Goal: Transaction & Acquisition: Purchase product/service

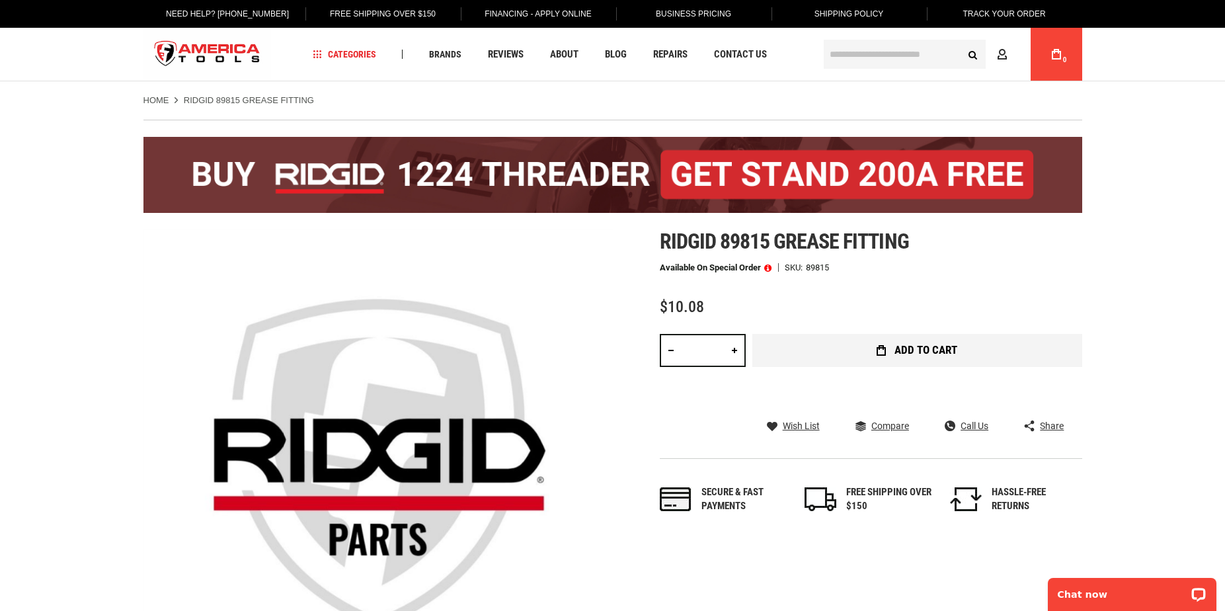
click at [920, 348] on span "Add to Cart" at bounding box center [926, 349] width 63 height 11
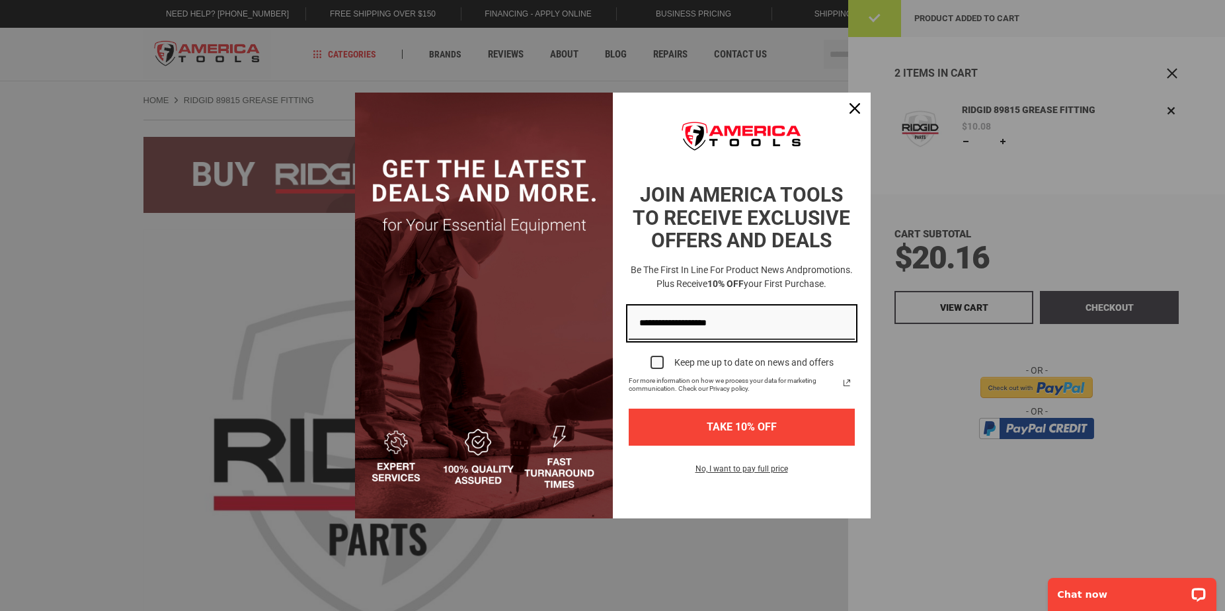
type input "**********"
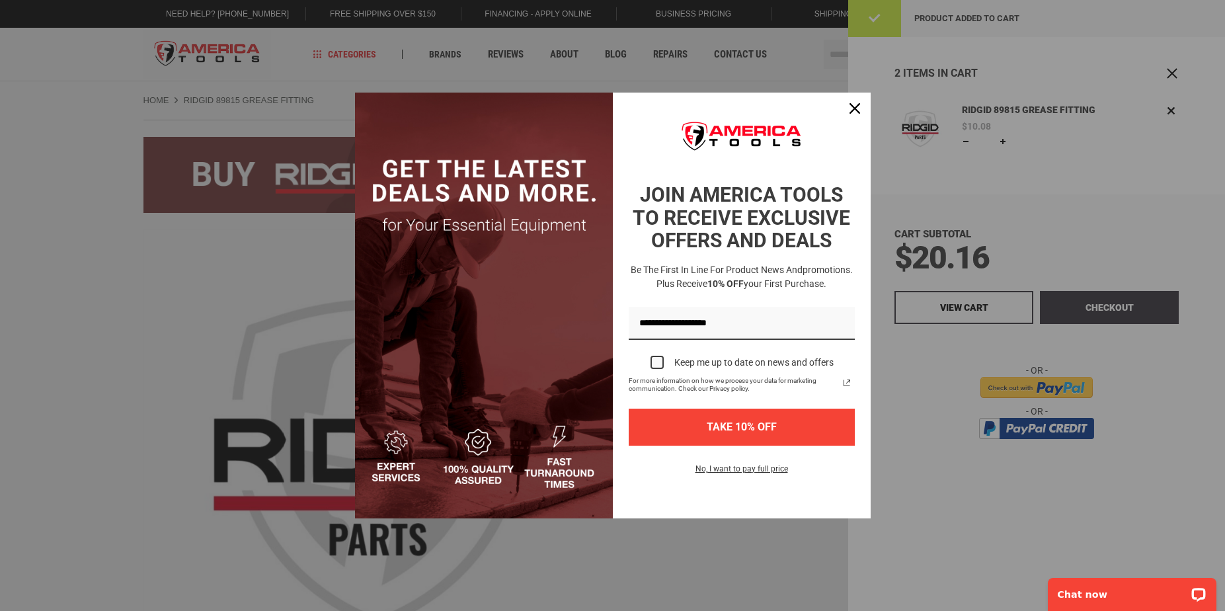
click at [740, 424] on button "TAKE 10% OFF" at bounding box center [742, 427] width 226 height 36
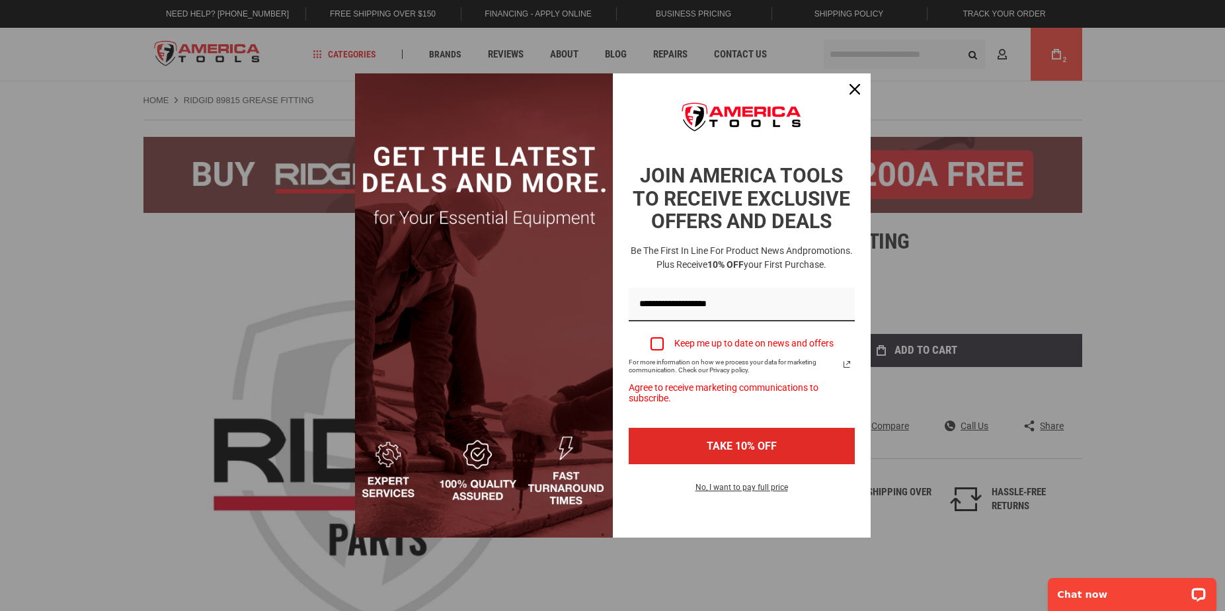
click at [658, 344] on div "Marketing offer form" at bounding box center [657, 343] width 13 height 13
click at [769, 446] on button "TAKE 10% OFF" at bounding box center [742, 446] width 226 height 36
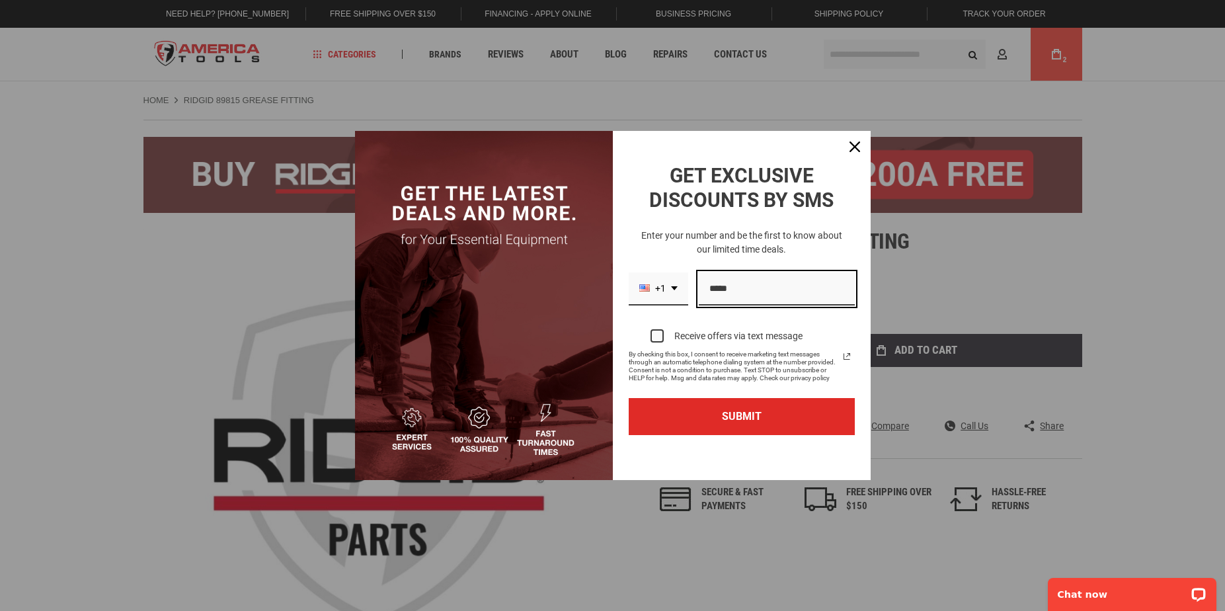
click at [711, 291] on input "Phone number field" at bounding box center [777, 289] width 156 height 34
type input "*"
type input "**********"
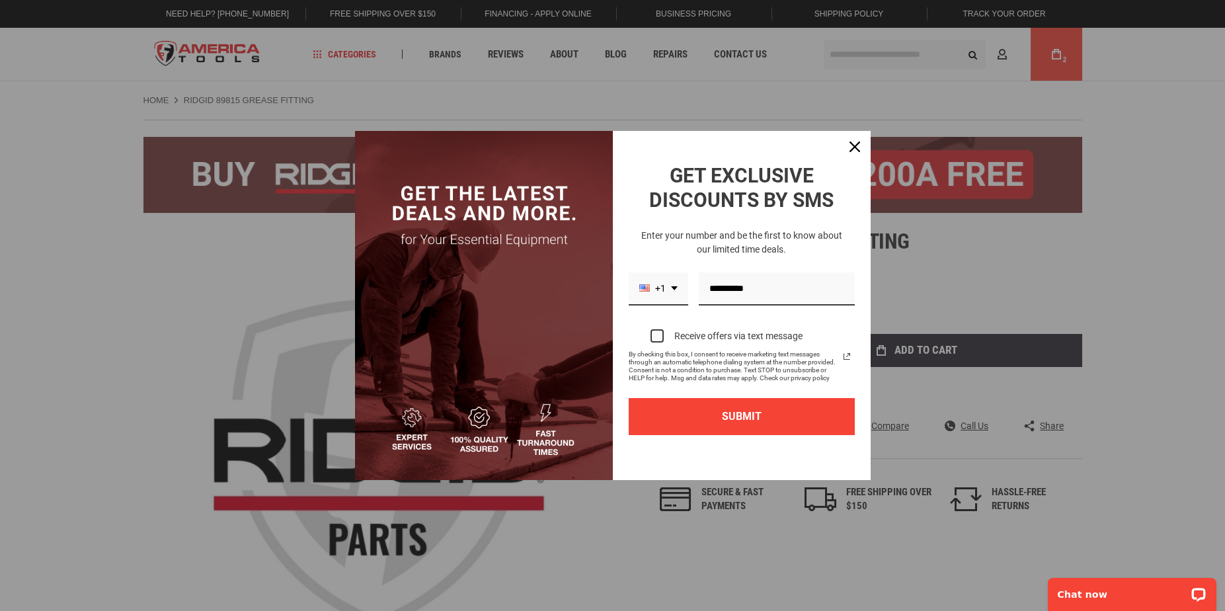
click at [731, 416] on button "SUBMIT" at bounding box center [742, 416] width 226 height 36
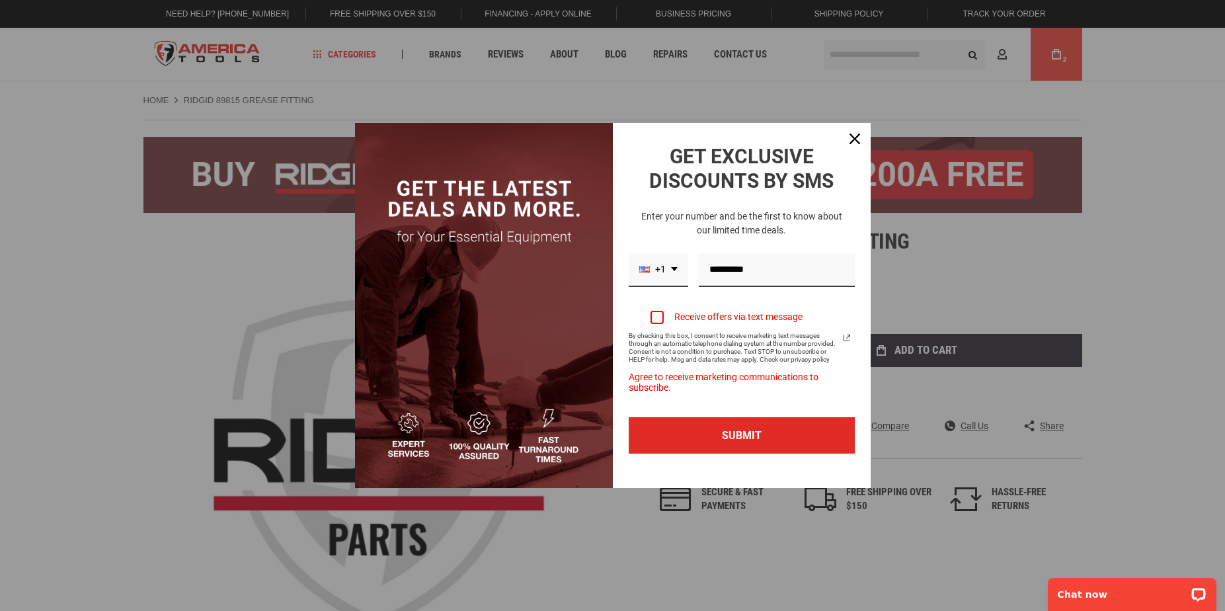
click at [661, 321] on div "Marketing offer form" at bounding box center [657, 317] width 13 height 13
click at [733, 437] on button "SUBMIT" at bounding box center [742, 435] width 226 height 36
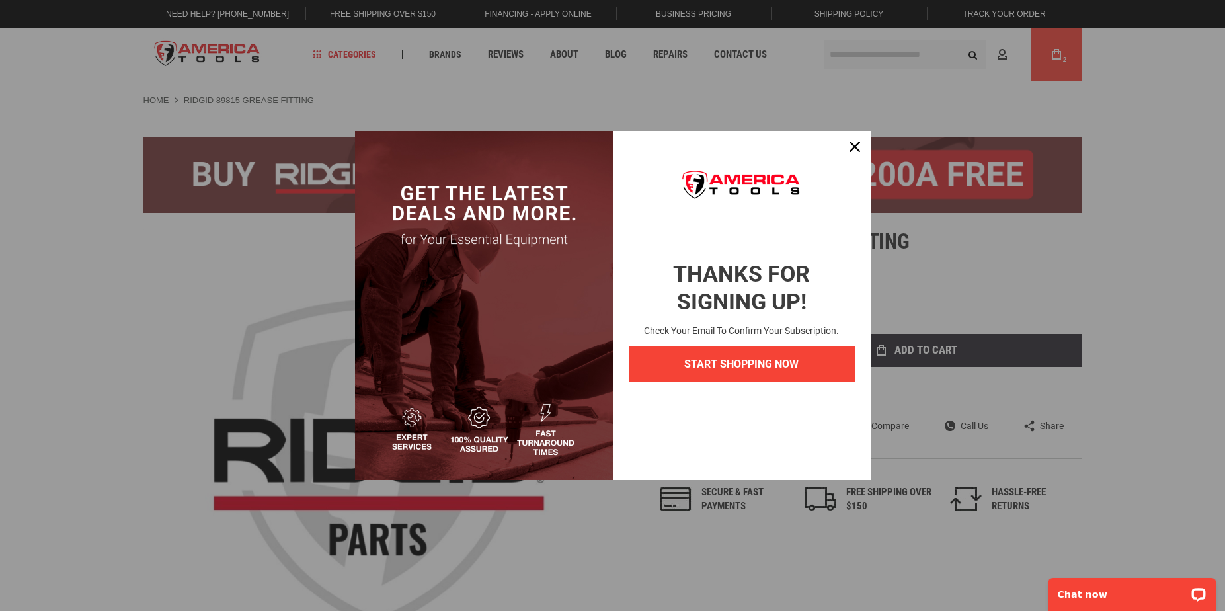
click at [738, 364] on button "START SHOPPING NOW" at bounding box center [742, 364] width 226 height 36
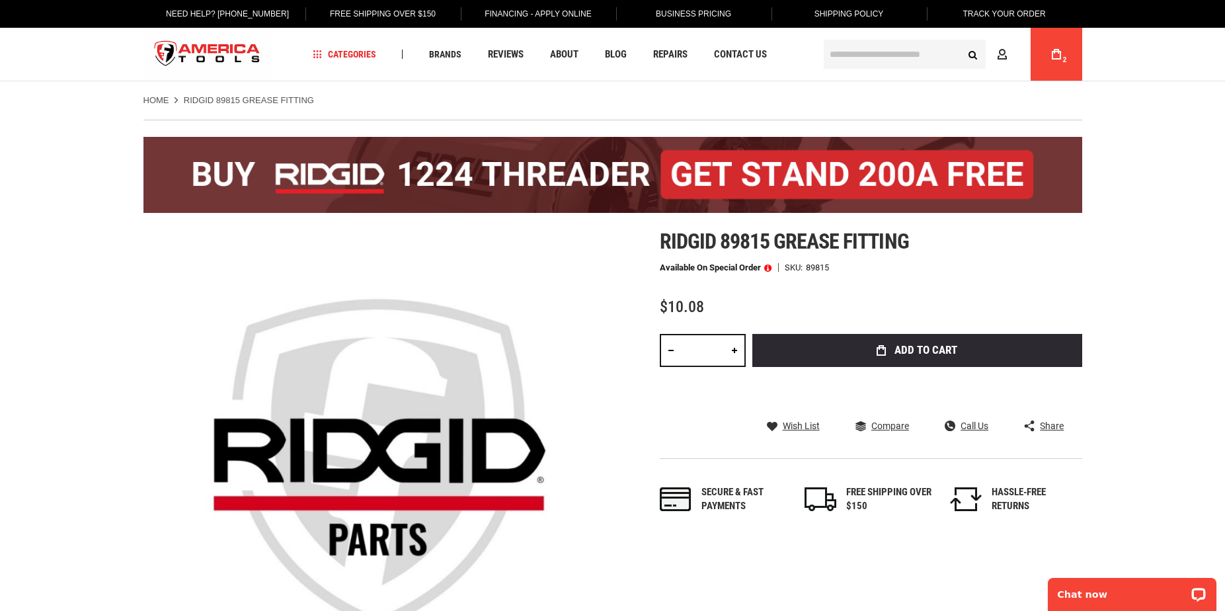
click at [841, 52] on input "text" at bounding box center [905, 54] width 162 height 29
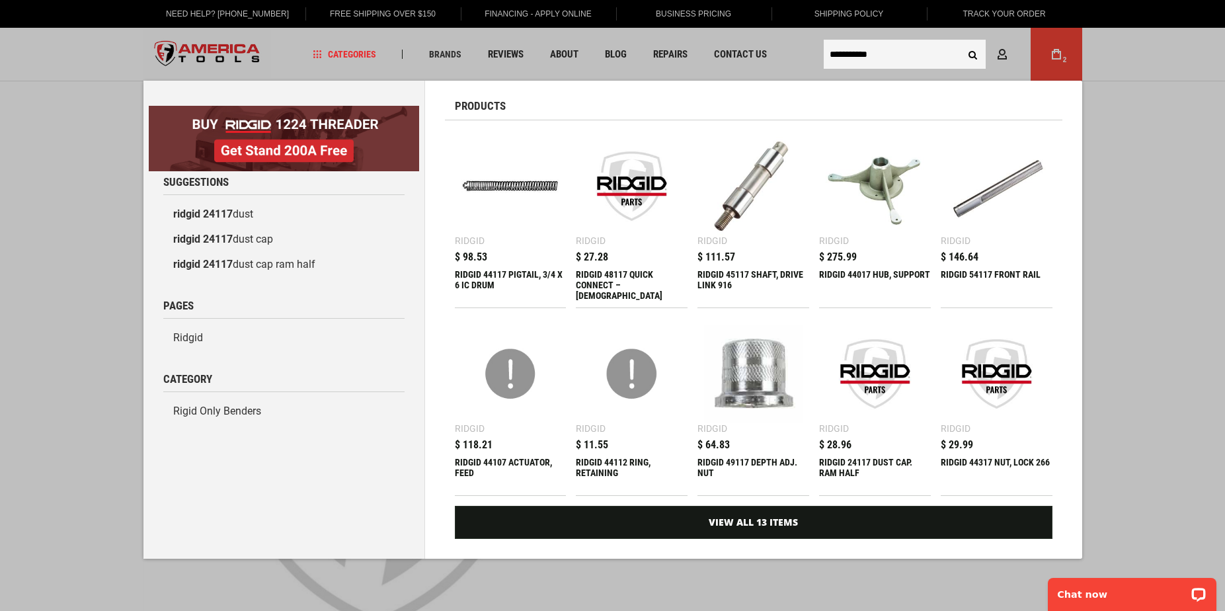
type input "**********"
click at [975, 54] on button "Search" at bounding box center [973, 54] width 25 height 25
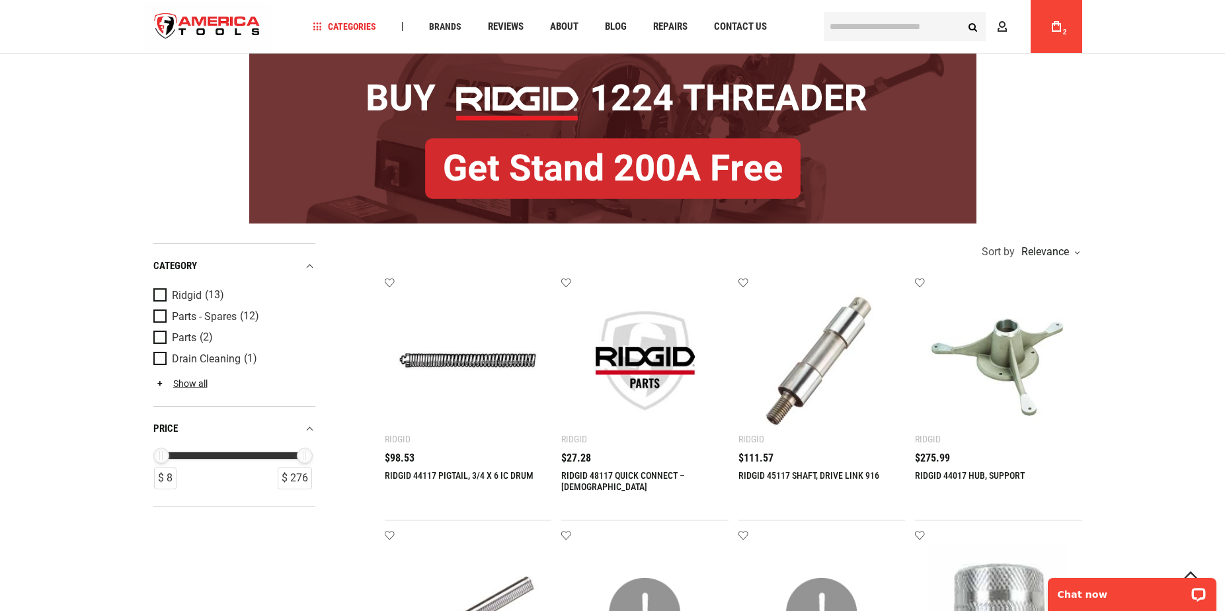
scroll to position [106, 0]
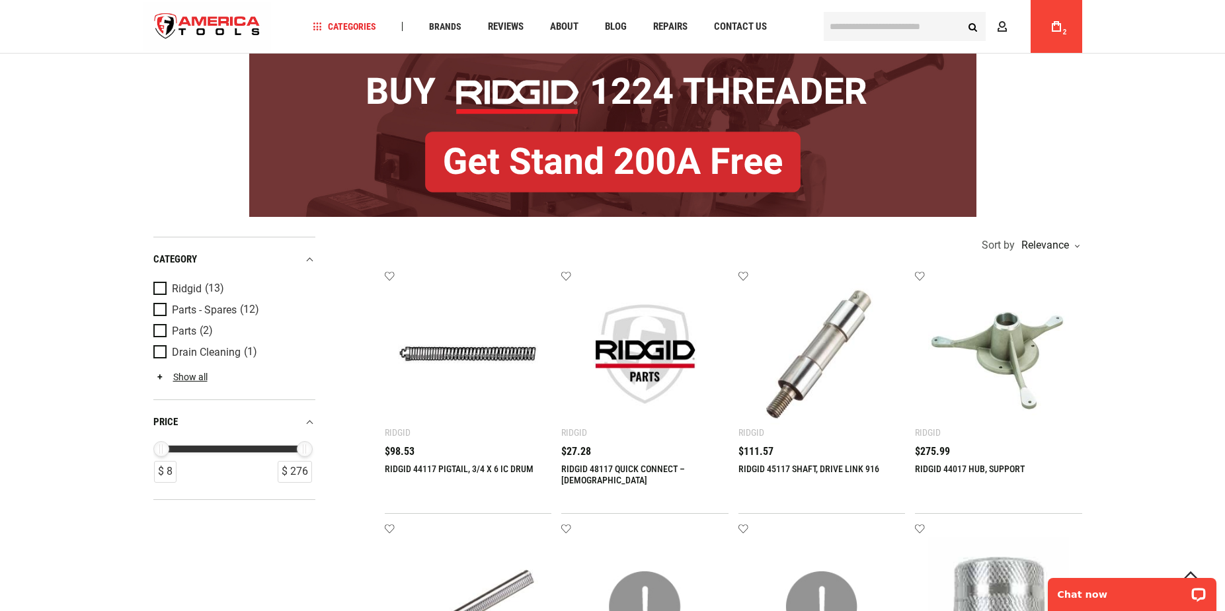
click at [414, 456] on div "RIDGID 44117 PIGTAIL, 3/4 X 6 IC DRUM $98.53" at bounding box center [468, 473] width 167 height 54
click at [435, 357] on img at bounding box center [468, 354] width 141 height 141
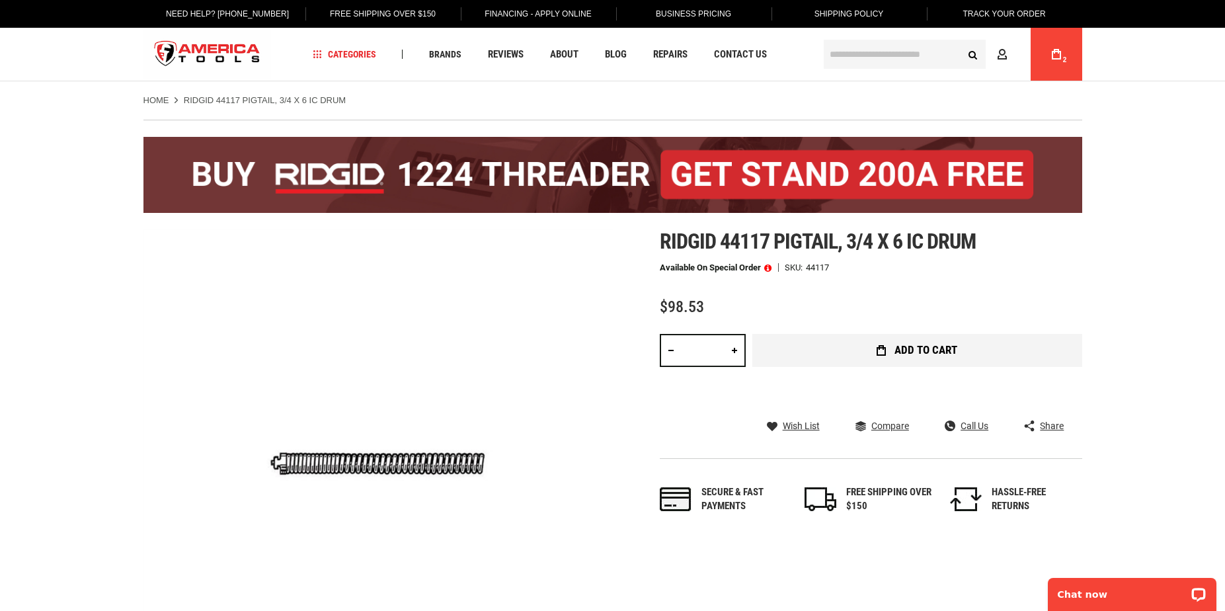
click at [919, 348] on span "Add to Cart" at bounding box center [926, 349] width 63 height 11
